Goal: Task Accomplishment & Management: Complete application form

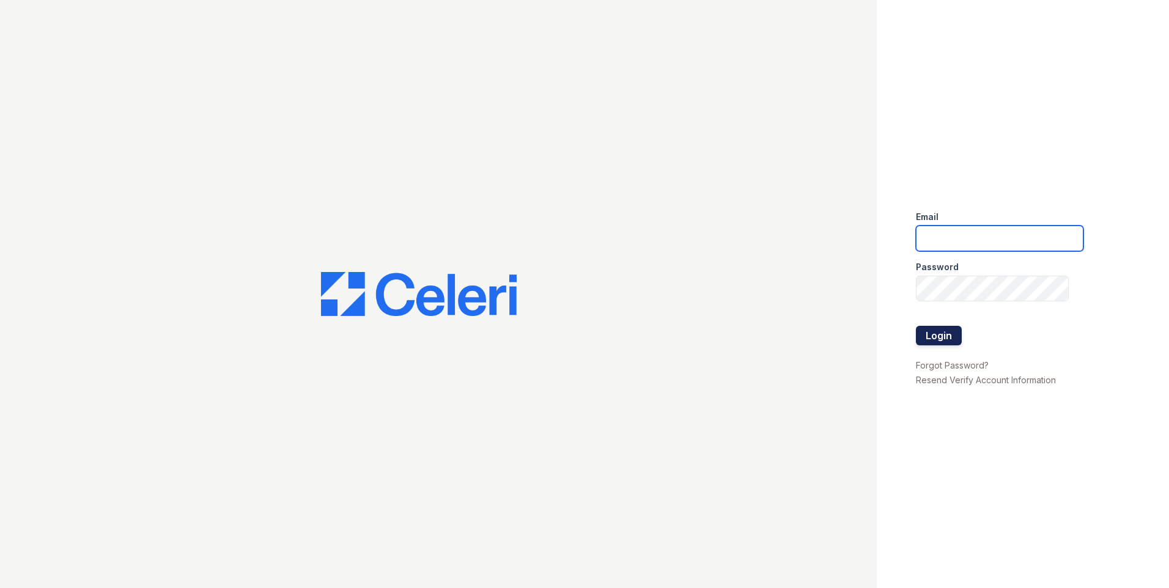
type input "[DOMAIN_NAME][EMAIL_ADDRESS][DOMAIN_NAME]"
click at [952, 339] on button "Login" at bounding box center [939, 336] width 46 height 20
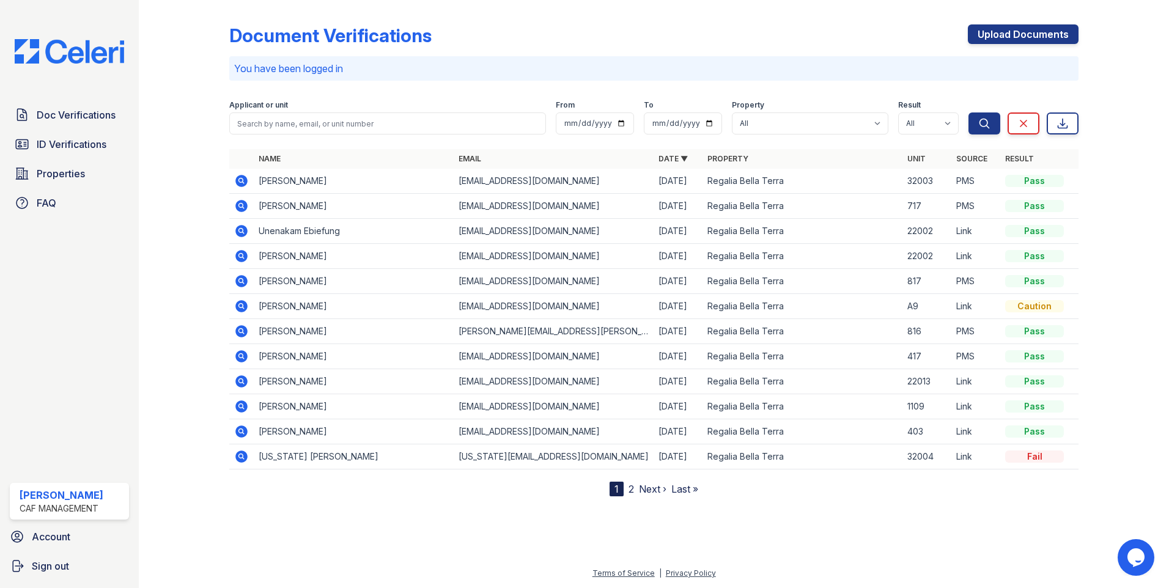
drag, startPoint x: 65, startPoint y: 142, endPoint x: 137, endPoint y: 127, distance: 73.0
click at [65, 142] on span "ID Verifications" at bounding box center [72, 144] width 70 height 15
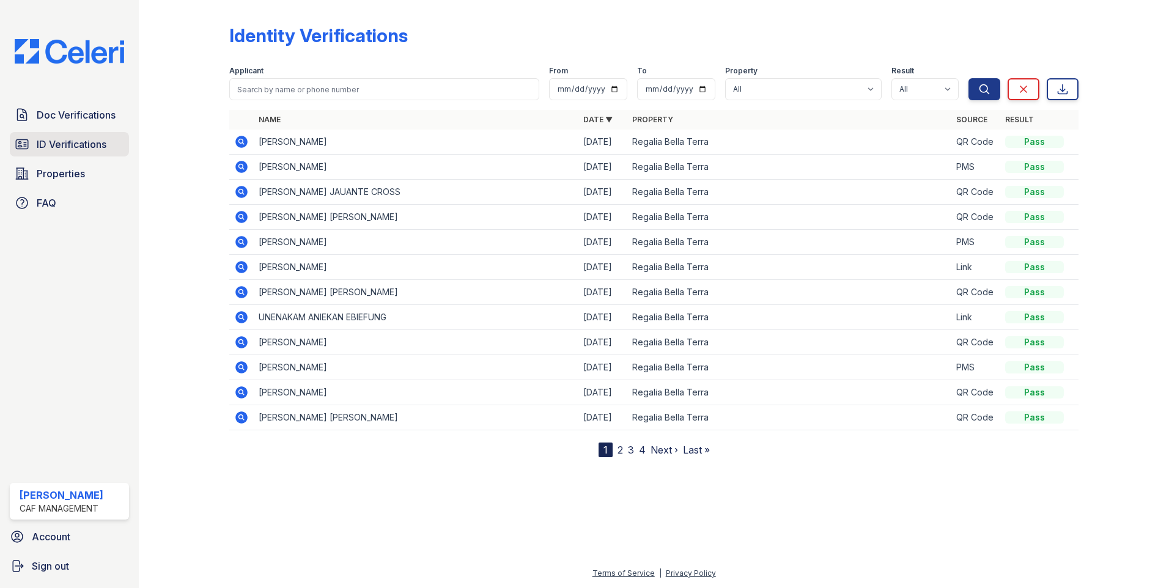
click at [54, 142] on span "ID Verifications" at bounding box center [72, 144] width 70 height 15
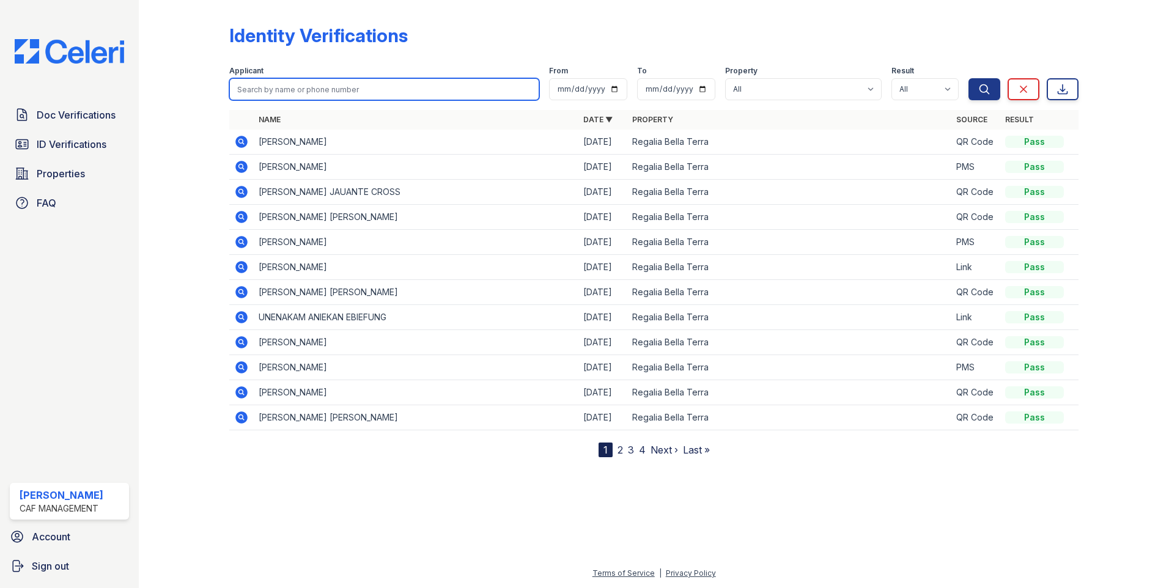
click at [412, 92] on input "search" at bounding box center [384, 89] width 310 height 22
click at [311, 92] on input "search" at bounding box center [384, 89] width 310 height 22
type input "e"
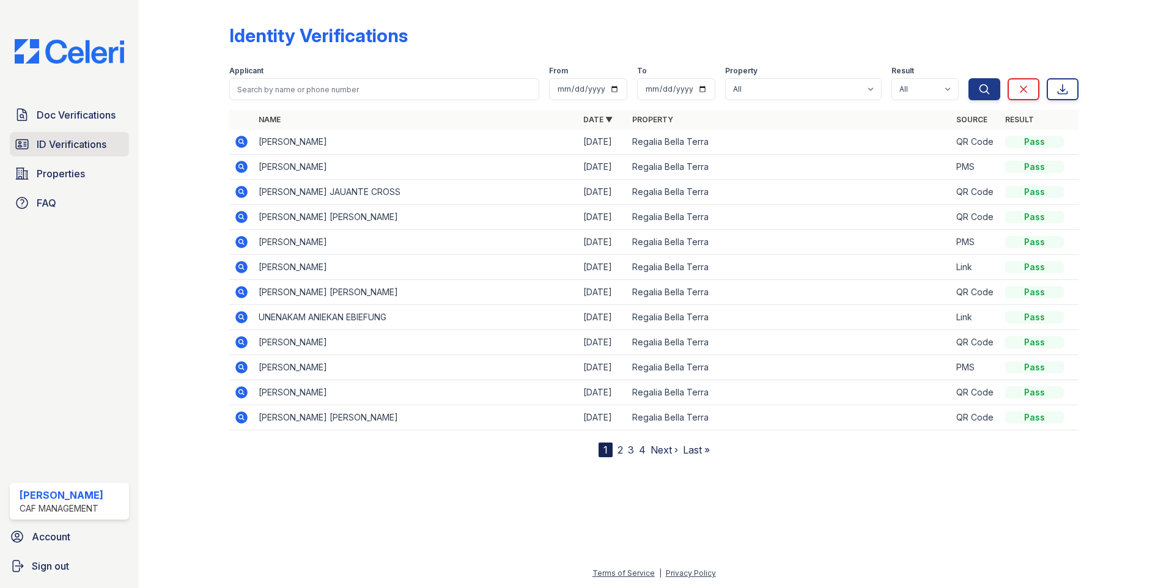
click at [73, 146] on span "ID Verifications" at bounding box center [72, 144] width 70 height 15
drag, startPoint x: 50, startPoint y: 173, endPoint x: 64, endPoint y: 172, distance: 13.5
click at [51, 173] on span "Properties" at bounding box center [61, 173] width 48 height 15
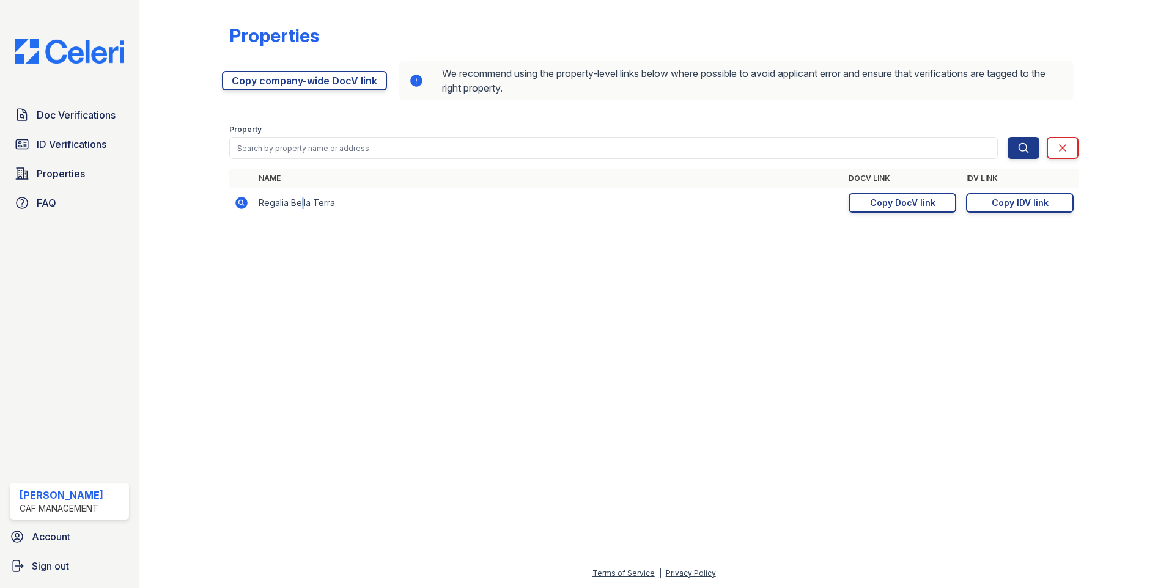
drag, startPoint x: 300, startPoint y: 204, endPoint x: 312, endPoint y: 205, distance: 12.3
click at [312, 205] on td "Regalia Bella Terra" at bounding box center [549, 203] width 590 height 30
click at [69, 149] on span "ID Verifications" at bounding box center [72, 144] width 70 height 15
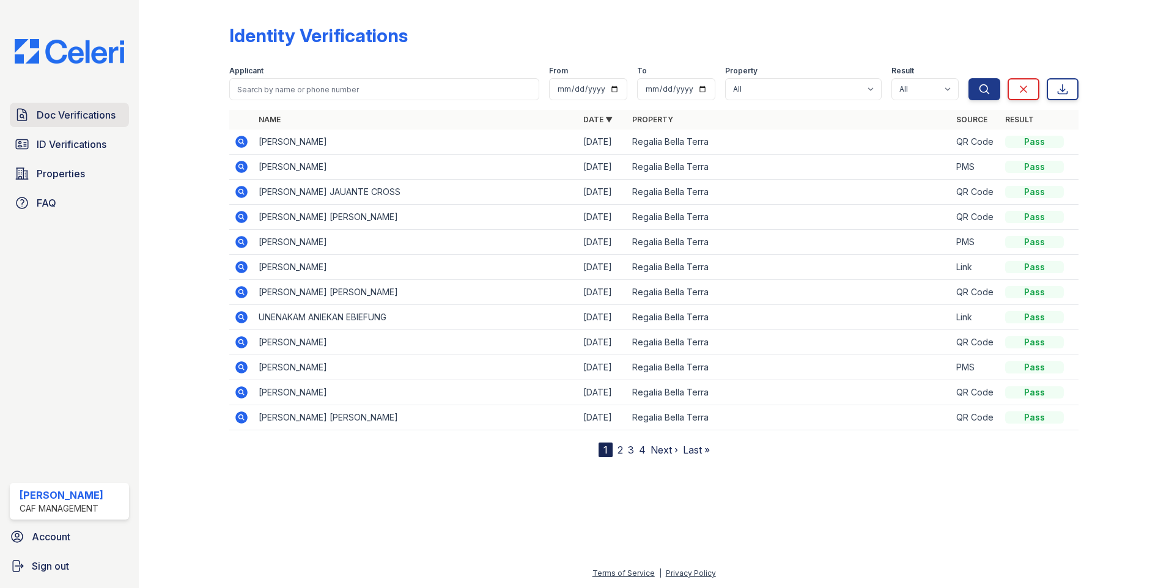
click at [78, 118] on span "Doc Verifications" at bounding box center [76, 115] width 79 height 15
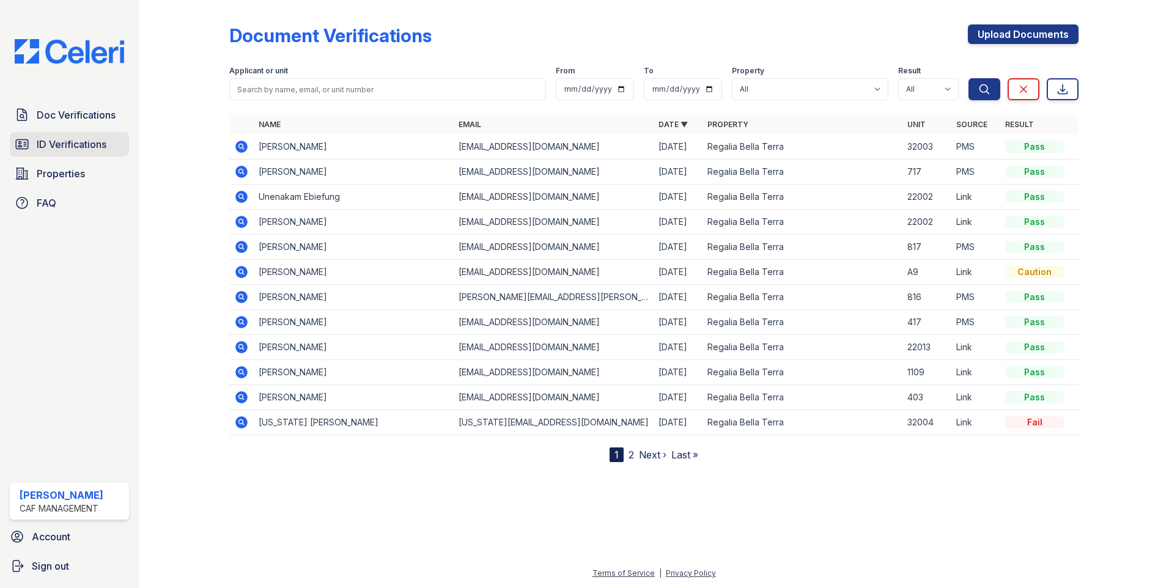
click at [64, 147] on span "ID Verifications" at bounding box center [72, 144] width 70 height 15
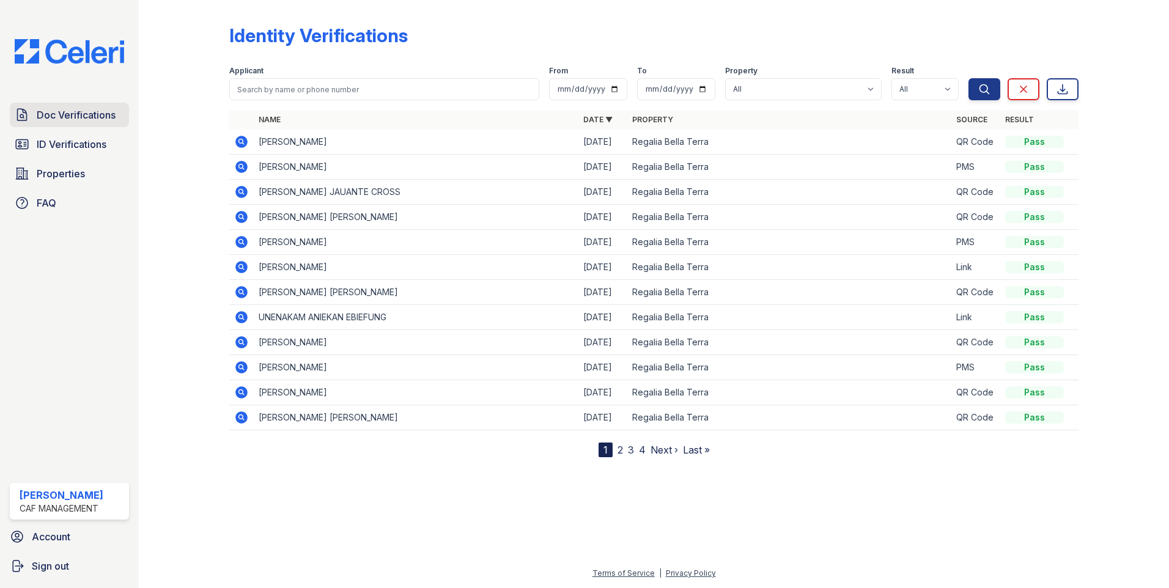
click at [57, 117] on span "Doc Verifications" at bounding box center [76, 115] width 79 height 15
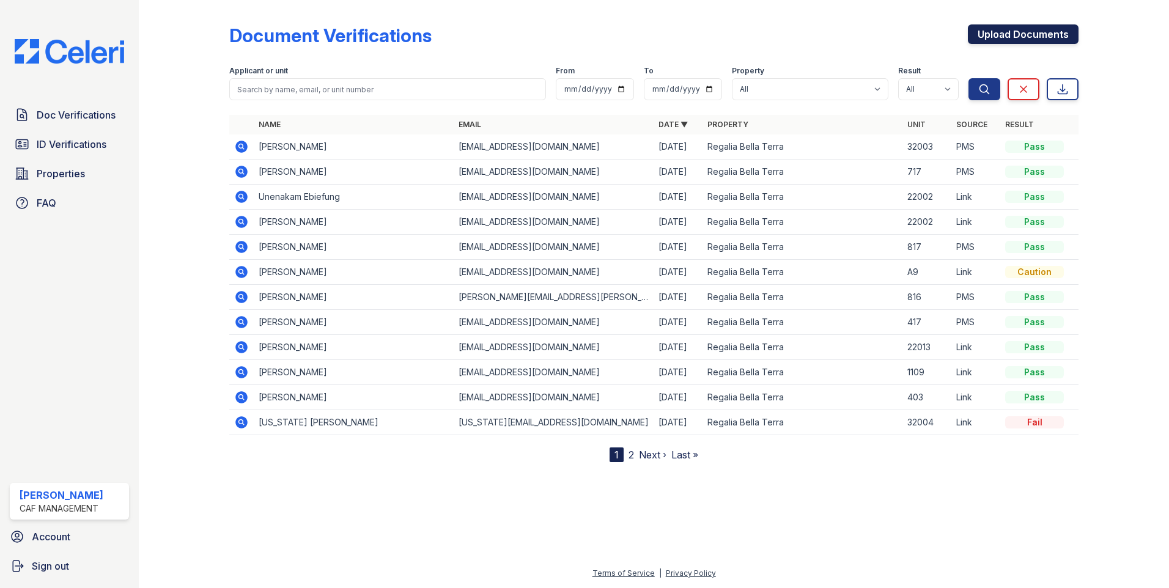
click at [999, 32] on link "Upload Documents" at bounding box center [1023, 34] width 111 height 20
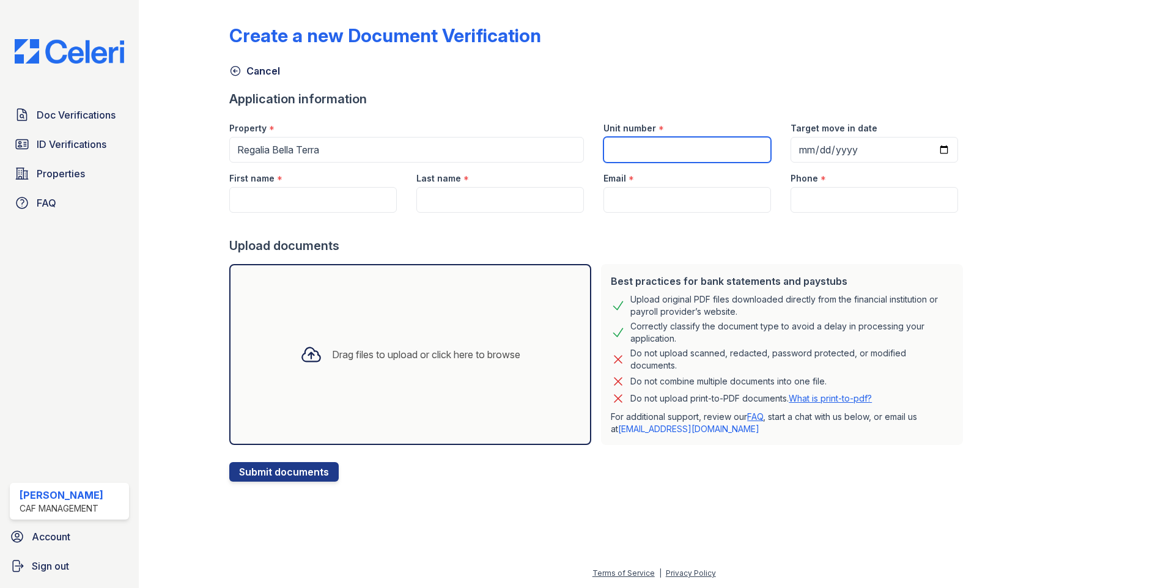
click at [665, 147] on input "Unit number" at bounding box center [687, 150] width 168 height 26
type input "2"
type input "33008"
type input "[DATE]"
click at [298, 197] on input "First name" at bounding box center [313, 200] width 168 height 26
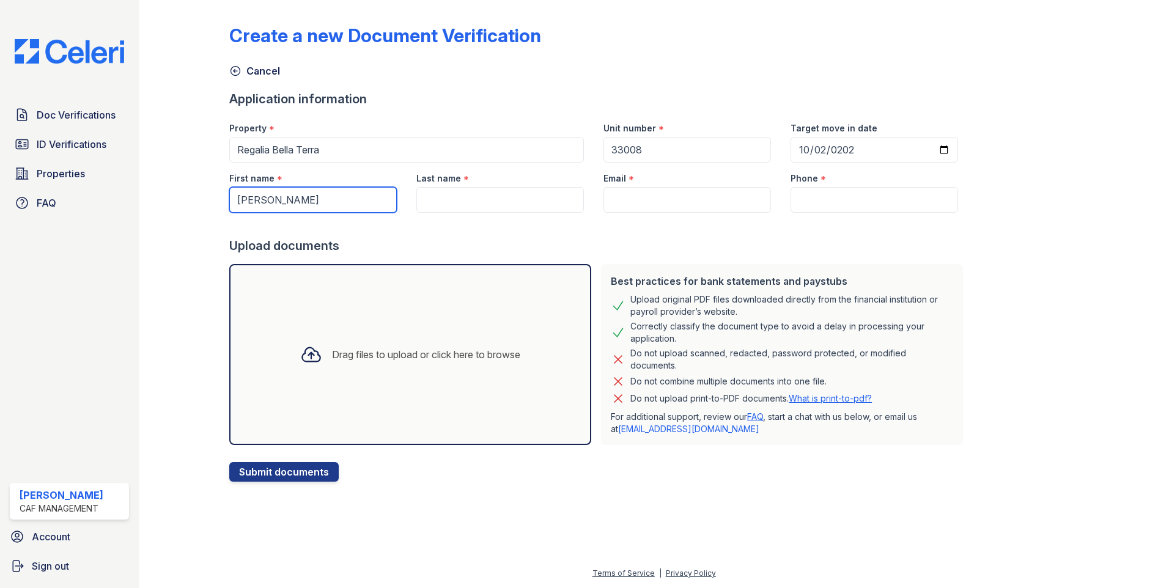
type input "[PERSON_NAME]"
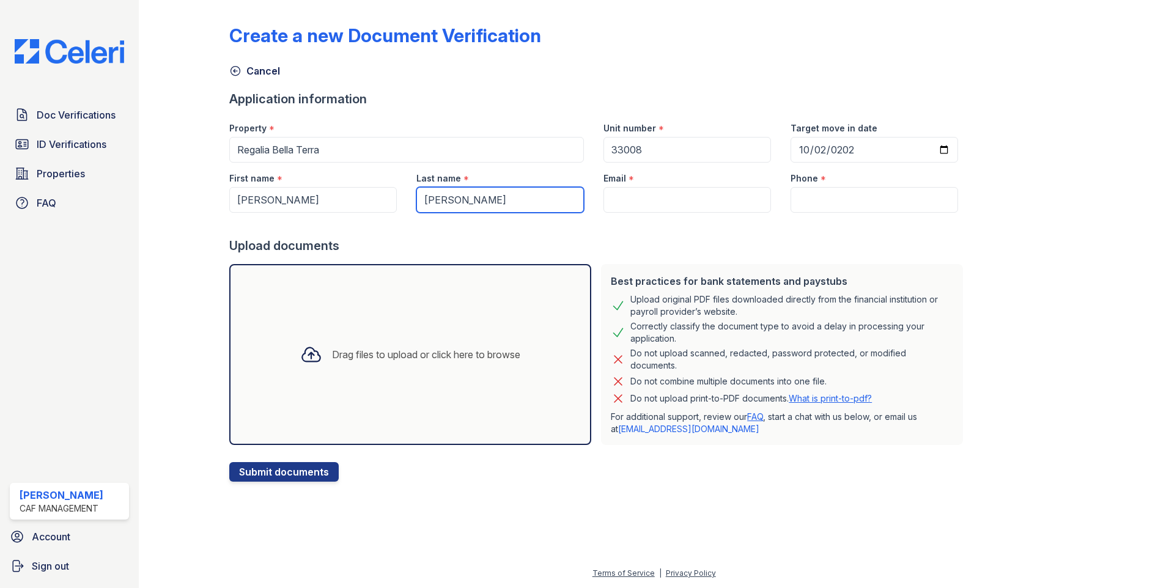
type input "[PERSON_NAME]"
type input "[DOMAIN_NAME][EMAIL_ADDRESS][DOMAIN_NAME]"
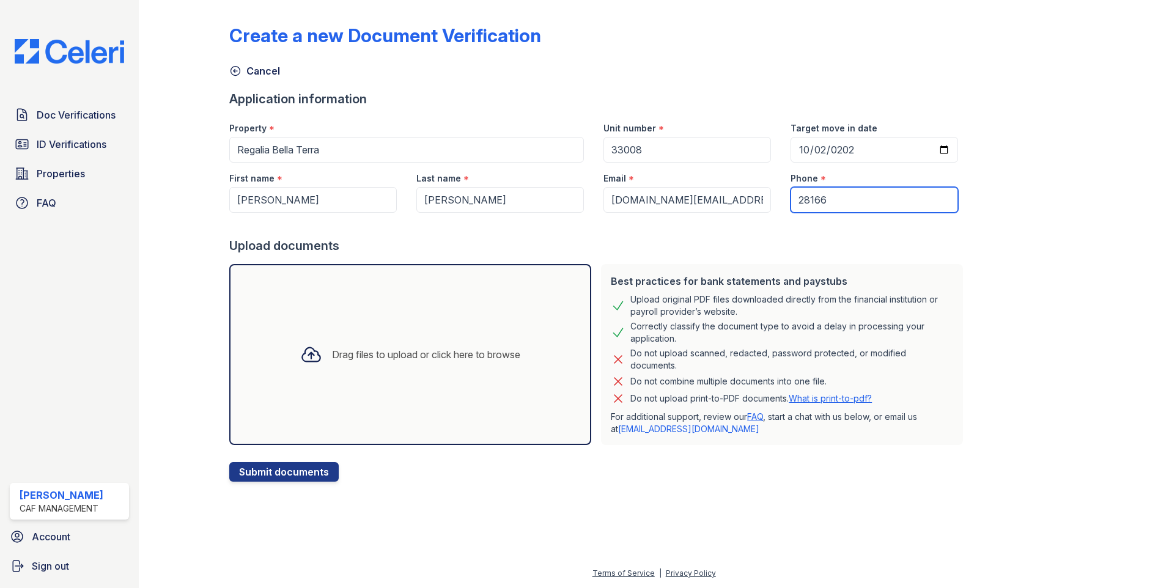
type input "2816653445"
click at [394, 341] on div "Drag files to upload or click here to browse" at bounding box center [410, 355] width 240 height 42
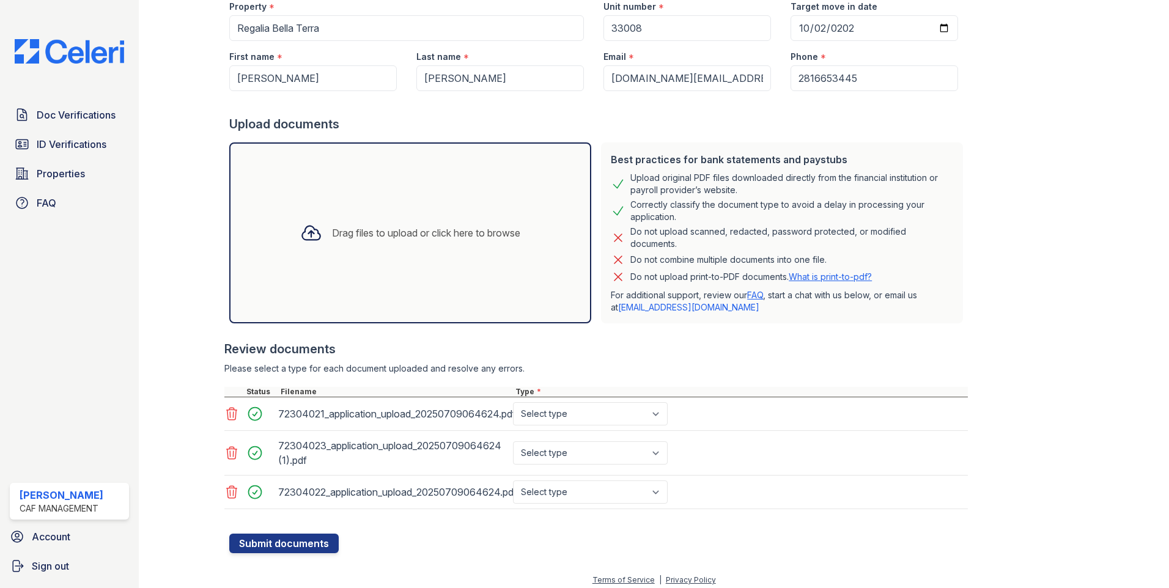
scroll to position [122, 0]
click at [314, 540] on button "Submit documents" at bounding box center [283, 543] width 109 height 20
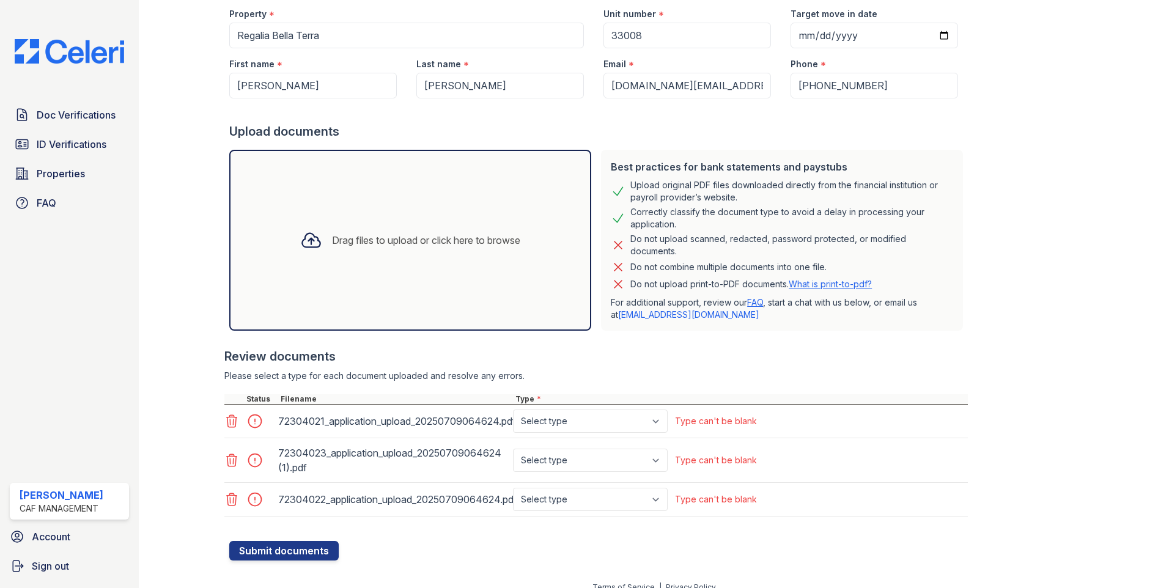
scroll to position [163, 0]
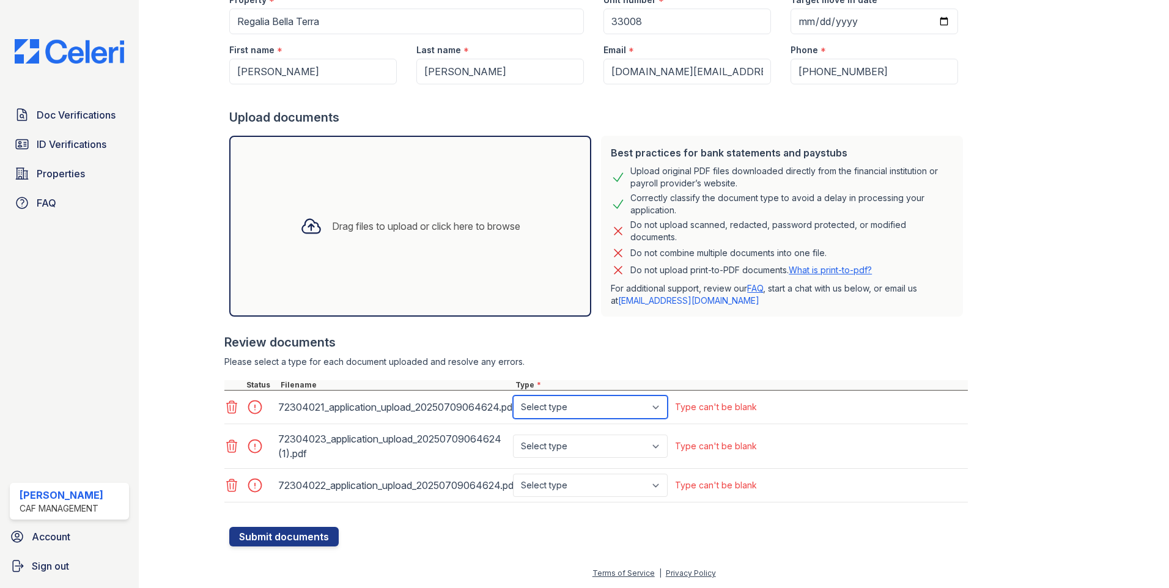
click at [640, 409] on select "Select type Paystub Bank Statement Offer Letter Tax Documents Benefit Award Let…" at bounding box center [590, 407] width 155 height 23
select select "paystub"
click at [513, 396] on select "Select type Paystub Bank Statement Offer Letter Tax Documents Benefit Award Let…" at bounding box center [590, 407] width 155 height 23
click at [584, 441] on select "Select type Paystub Bank Statement Offer Letter Tax Documents Benefit Award Let…" at bounding box center [590, 446] width 155 height 23
select select "paystub"
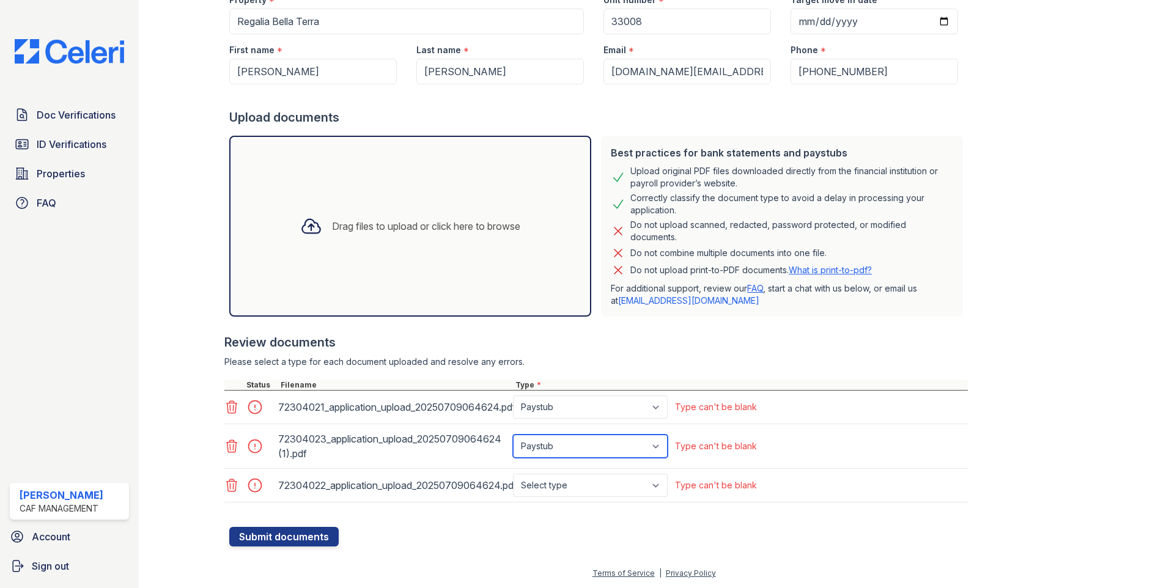
click at [513, 435] on select "Select type Paystub Bank Statement Offer Letter Tax Documents Benefit Award Let…" at bounding box center [590, 446] width 155 height 23
click at [576, 490] on select "Select type Paystub Bank Statement Offer Letter Tax Documents Benefit Award Let…" at bounding box center [590, 485] width 155 height 23
select select "paystub"
click at [513, 474] on select "Select type Paystub Bank Statement Offer Letter Tax Documents Benefit Award Let…" at bounding box center [590, 485] width 155 height 23
click at [303, 541] on button "Submit documents" at bounding box center [283, 537] width 109 height 20
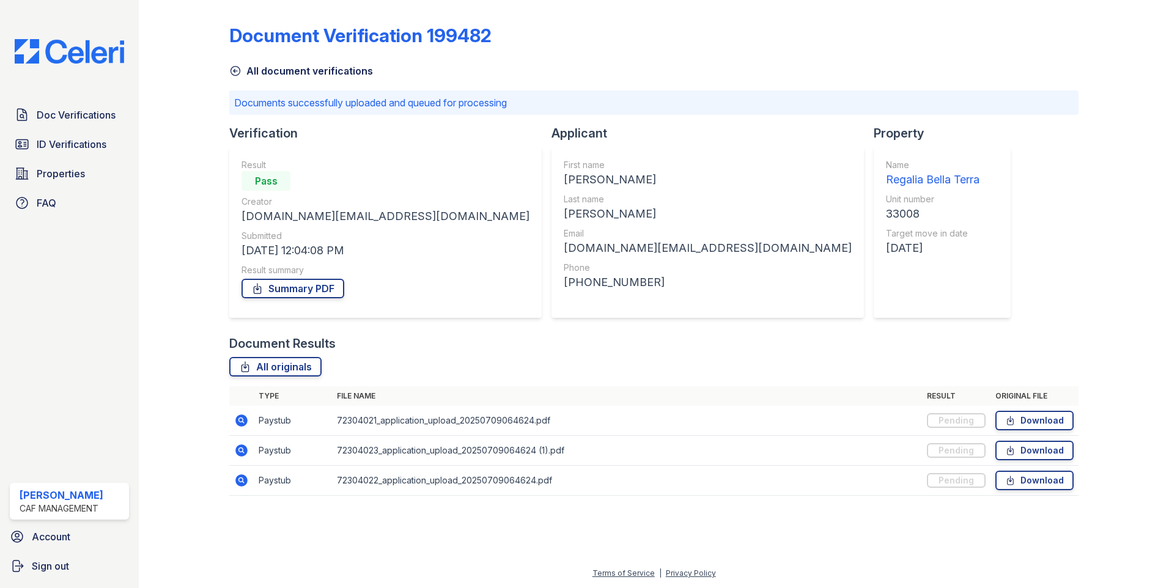
click at [1046, 133] on div "Document Verification 199482 All document verifications Documents successfully …" at bounding box center [653, 256] width 849 height 503
drag, startPoint x: 76, startPoint y: 330, endPoint x: 83, endPoint y: 319, distance: 13.2
click at [76, 330] on div "Doc Verifications ID Verifications Properties FAQ [PERSON_NAME] CAF Management …" at bounding box center [69, 294] width 139 height 588
click at [45, 339] on div "Doc Verifications ID Verifications Properties FAQ [PERSON_NAME] CAF Management …" at bounding box center [69, 294] width 139 height 588
click at [400, 422] on td "72304021_application_upload_20250709064624.pdf" at bounding box center [627, 421] width 590 height 30
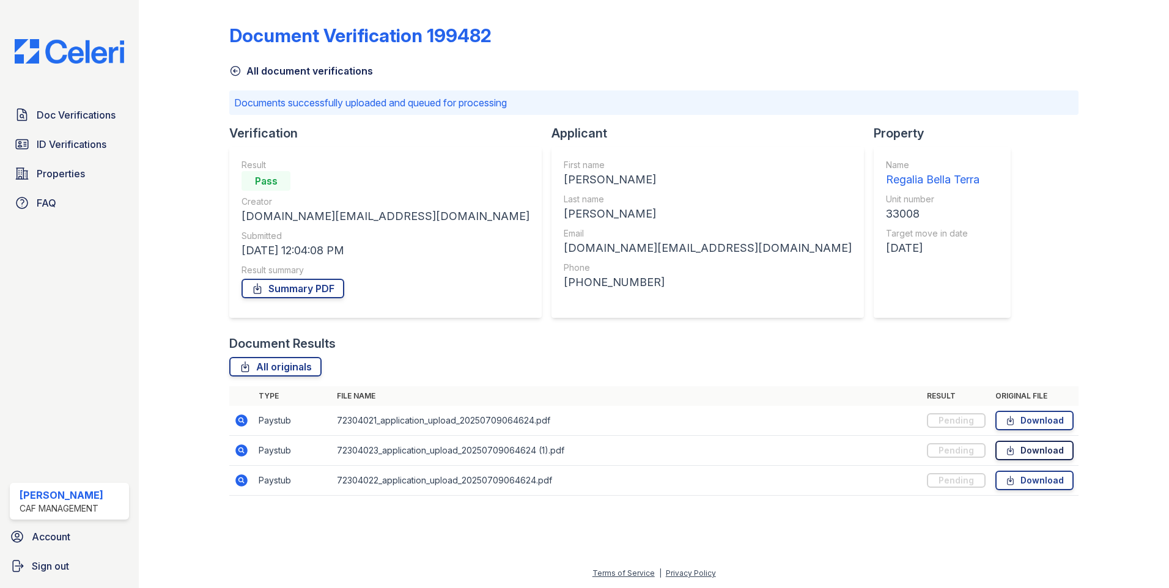
click at [1023, 447] on link "Download" at bounding box center [1034, 451] width 78 height 20
